Goal: Task Accomplishment & Management: Manage account settings

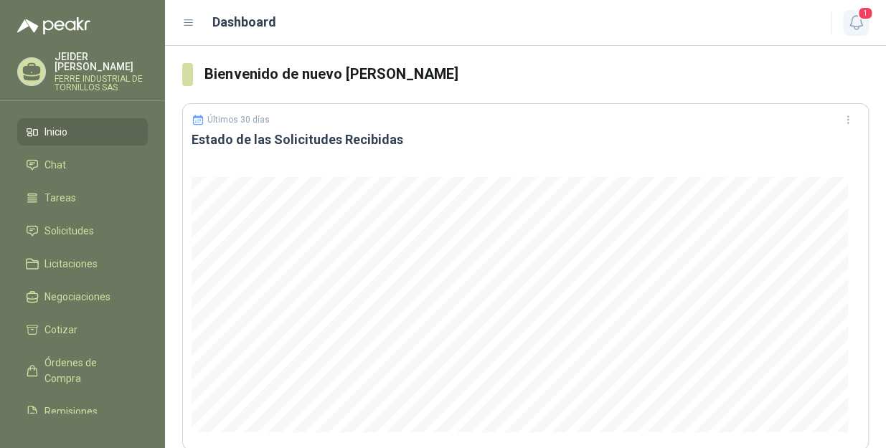
click at [858, 20] on icon "button" at bounding box center [856, 23] width 18 height 18
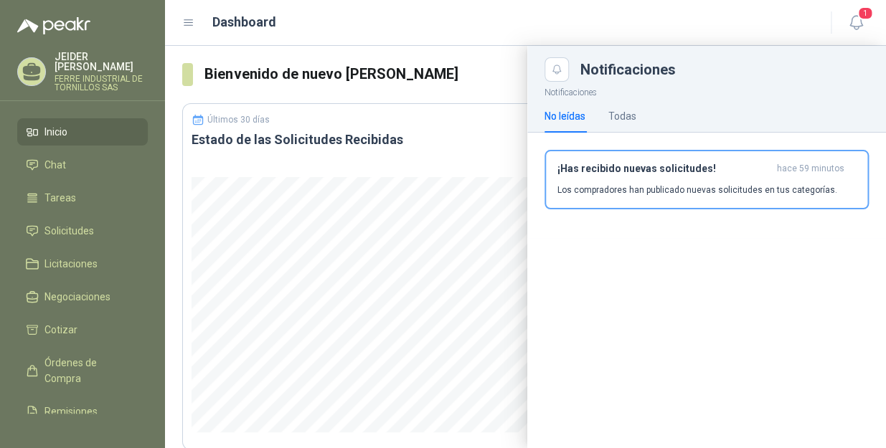
drag, startPoint x: 677, startPoint y: 126, endPoint x: 655, endPoint y: 125, distance: 22.3
click at [673, 125] on div "No leídas Todas" at bounding box center [706, 116] width 324 height 33
click at [635, 120] on div "Todas" at bounding box center [622, 116] width 28 height 16
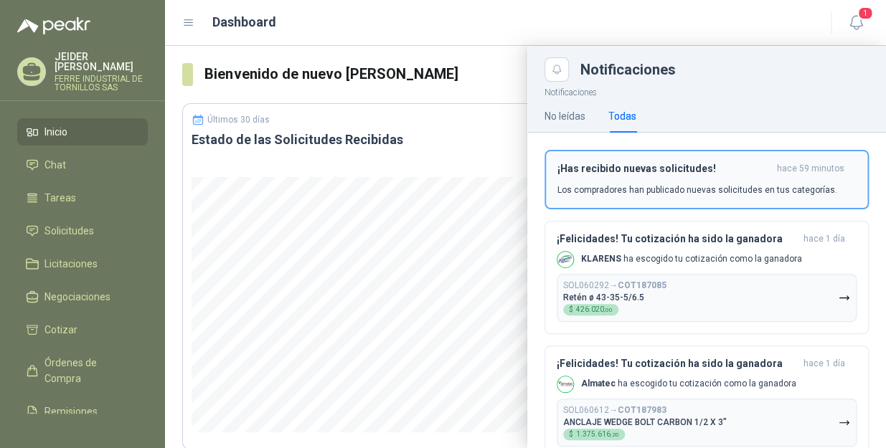
click at [754, 165] on h3 "¡Has recibido nuevas solicitudes!" at bounding box center [664, 169] width 214 height 12
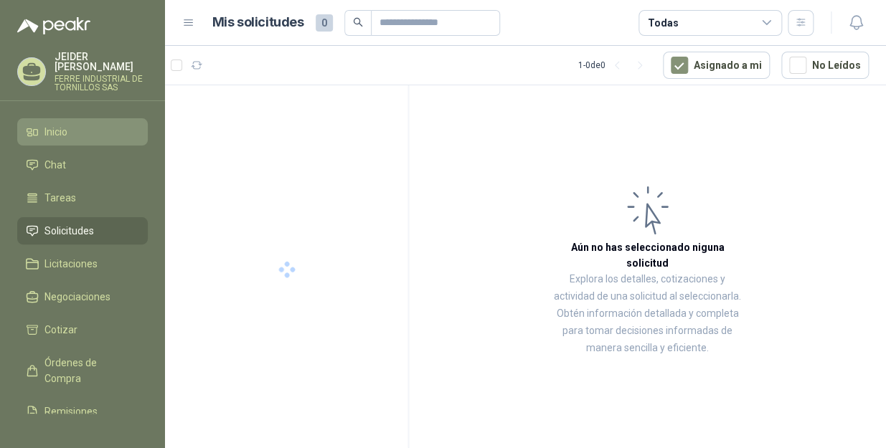
click at [52, 118] on link "Inicio" at bounding box center [82, 131] width 131 height 27
